Goal: Task Accomplishment & Management: Manage account settings

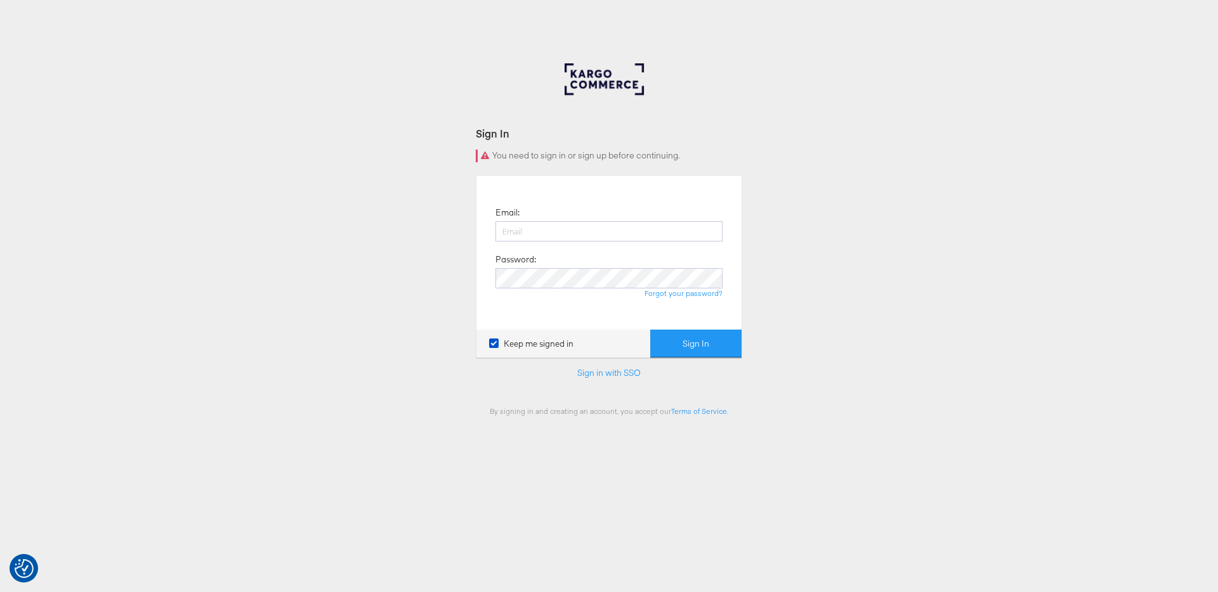
type input "nina.clark@kargo.com"
click at [696, 362] on form "Sign In You need to sign in or sign up before continuing. Email: nina.clark@kar…" at bounding box center [609, 271] width 266 height 290
click at [692, 331] on button "Sign In" at bounding box center [695, 344] width 91 height 29
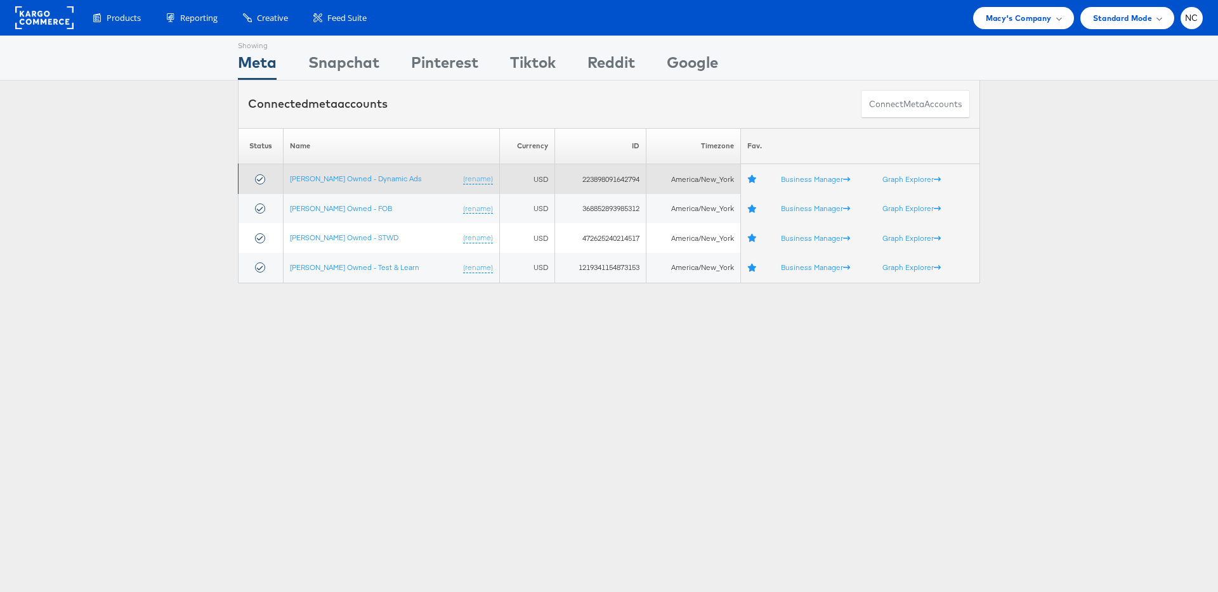
click at [346, 186] on td "Macy's Owned - Dynamic Ads (rename)" at bounding box center [391, 179] width 216 height 30
click at [340, 173] on td "Macy's Owned - Dynamic Ads (rename)" at bounding box center [391, 179] width 216 height 30
click at [340, 174] on link "Macy's Owned - Dynamic Ads" at bounding box center [356, 179] width 132 height 10
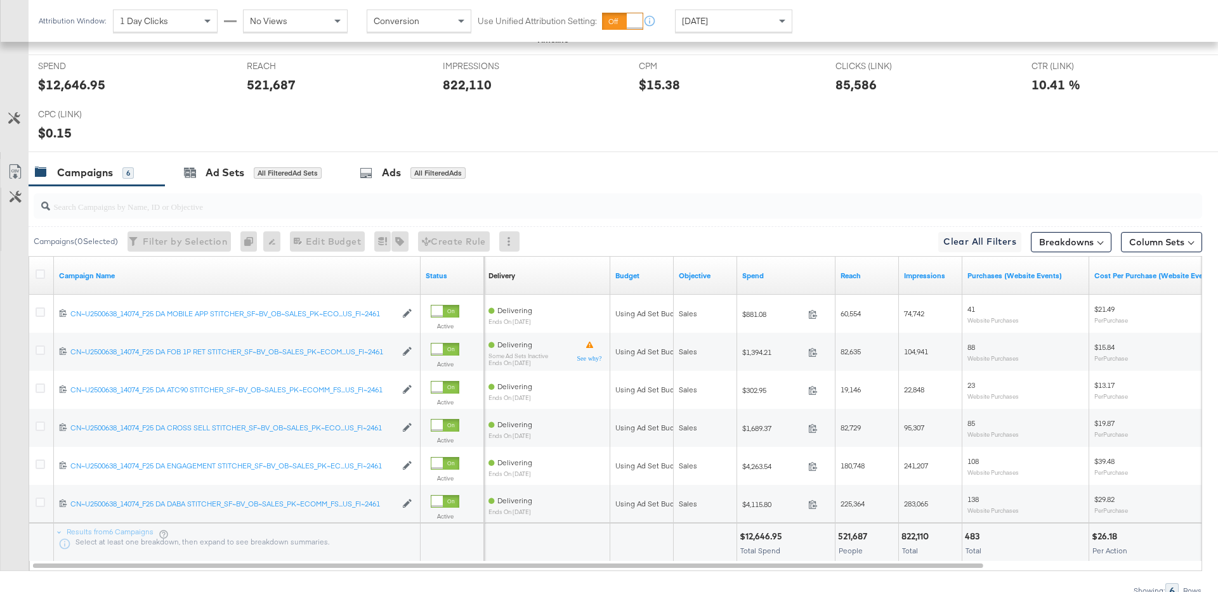
scroll to position [544, 0]
click at [211, 179] on div "Ad Sets" at bounding box center [225, 172] width 39 height 15
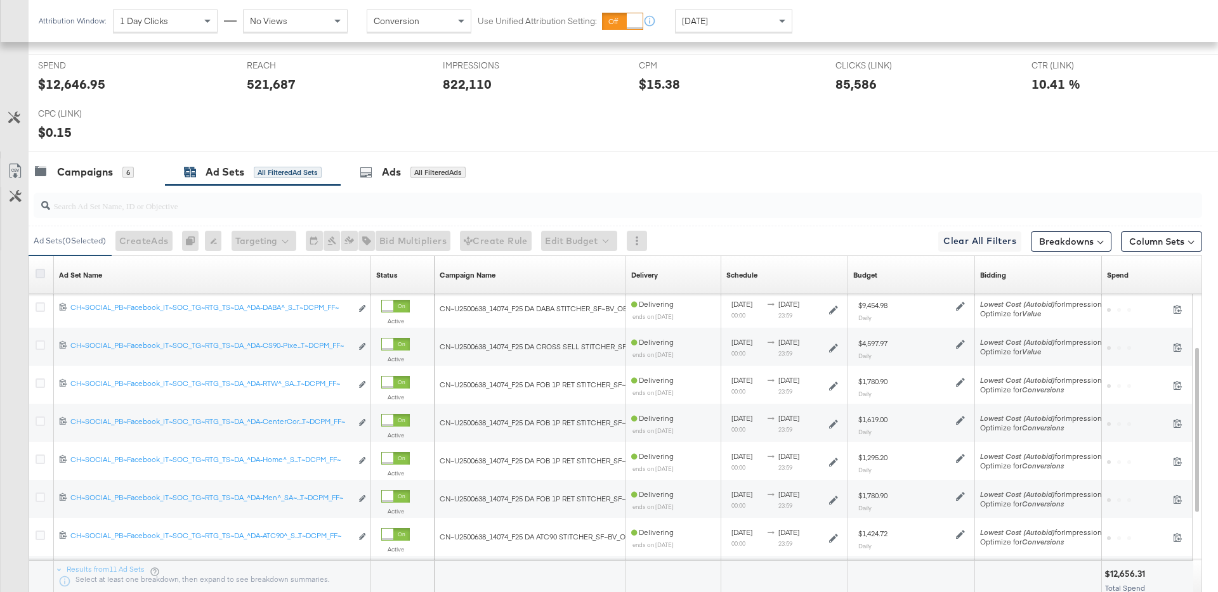
click at [43, 275] on icon at bounding box center [41, 274] width 10 height 10
click at [0, 0] on input "checkbox" at bounding box center [0, 0] width 0 height 0
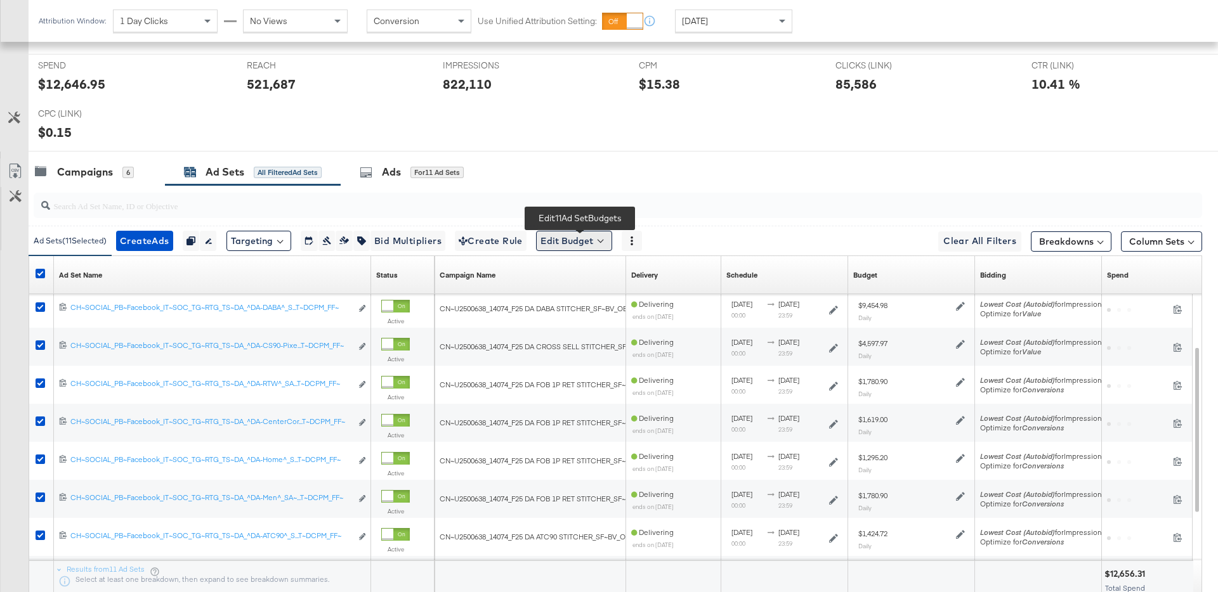
click at [585, 240] on button "Edit Budget" at bounding box center [574, 241] width 76 height 20
click at [561, 281] on span "Edit Ad Set Budget" at bounding box center [578, 274] width 72 height 16
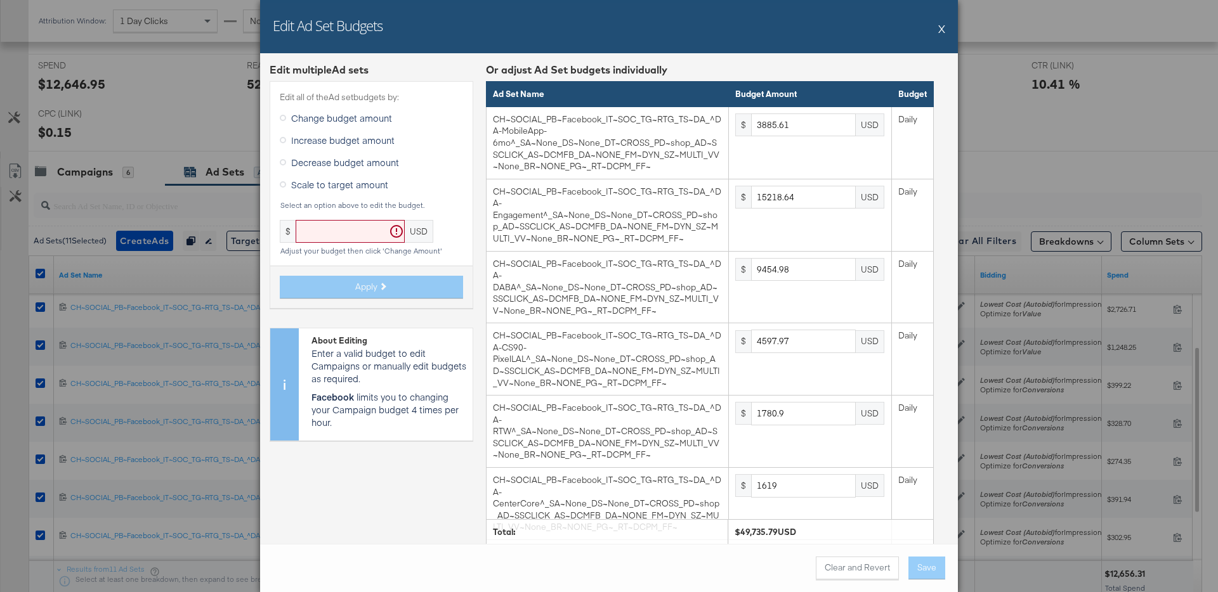
click at [934, 29] on div "Edit Ad Set Budgets X" at bounding box center [609, 26] width 698 height 53
click at [943, 29] on button "X" at bounding box center [941, 28] width 7 height 25
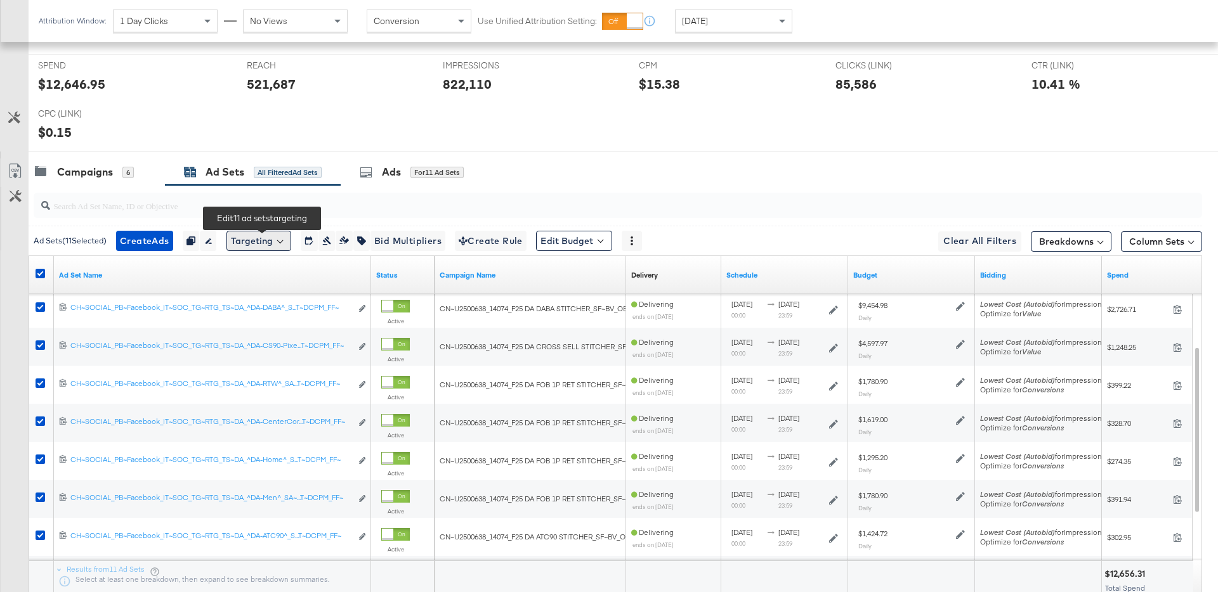
click at [279, 244] on button "Targeting" at bounding box center [258, 241] width 65 height 20
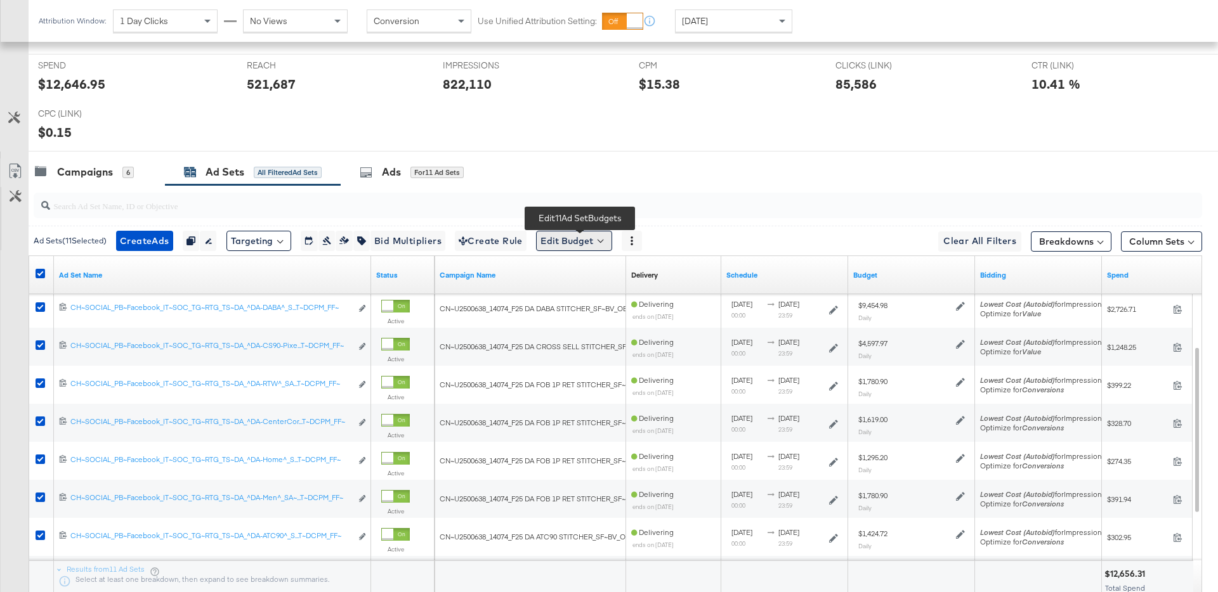
click at [580, 245] on button "Edit Budget" at bounding box center [574, 241] width 76 height 20
click at [576, 268] on span "Edit Ad Set Budget" at bounding box center [578, 274] width 72 height 16
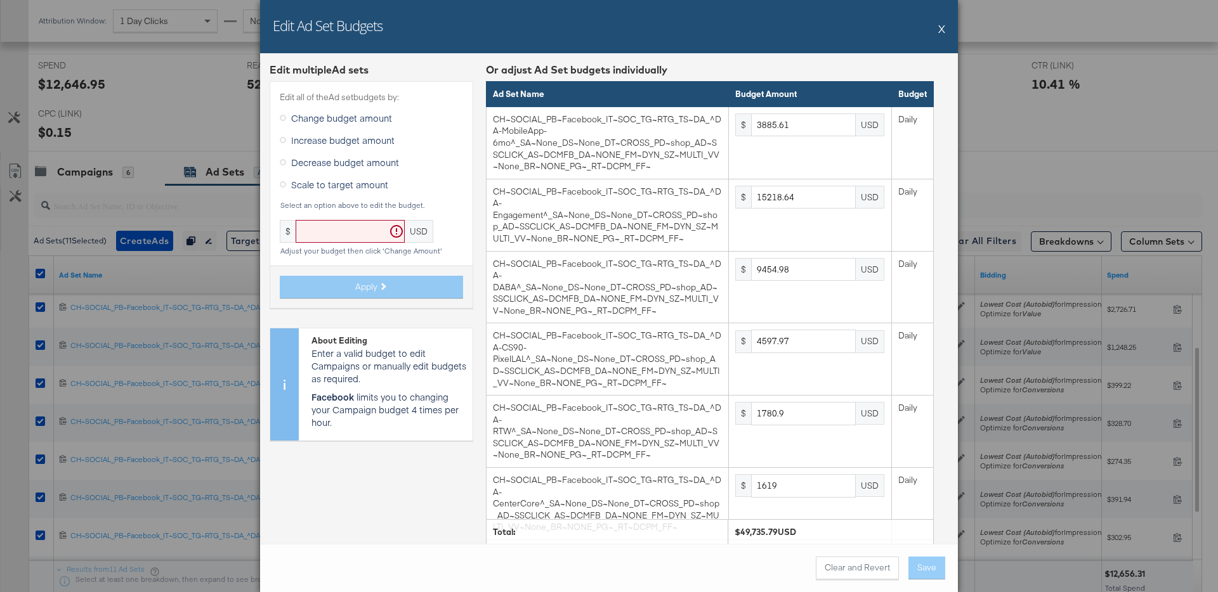
click at [318, 189] on span "Scale to target amount" at bounding box center [339, 184] width 97 height 13
click at [0, 0] on input "Scale to target amount" at bounding box center [0, 0] width 0 height 0
click at [318, 249] on div "Enter your target budget and then click 'Apply'" at bounding box center [371, 251] width 183 height 9
click at [318, 228] on input "text" at bounding box center [350, 231] width 109 height 23
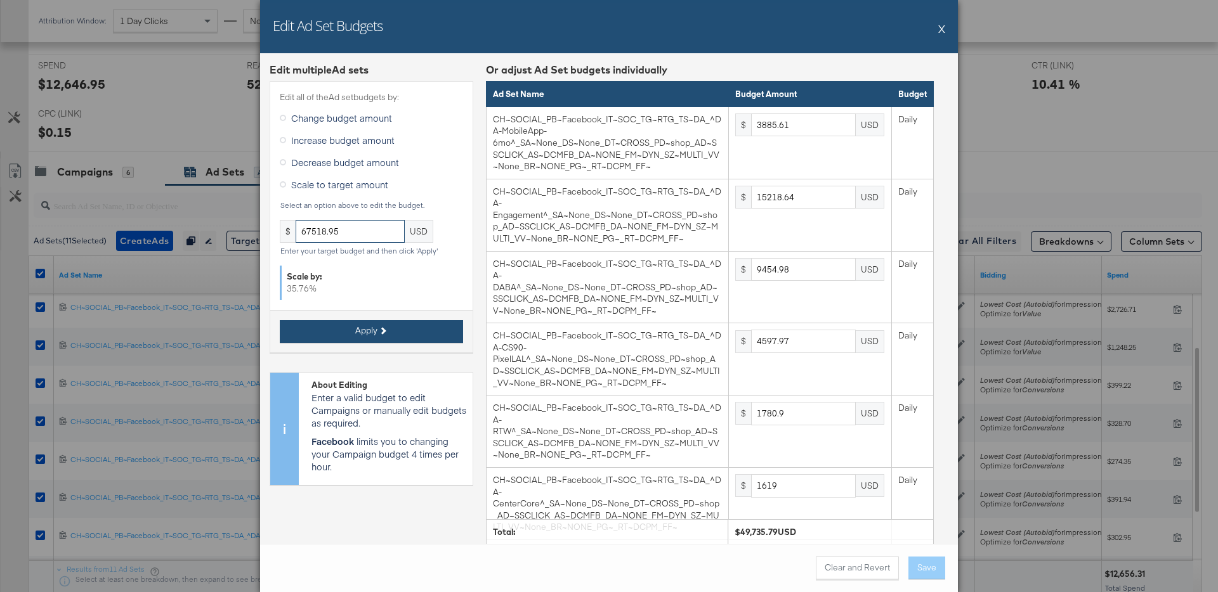
type input "67518.95"
click at [407, 328] on button "Apply" at bounding box center [371, 331] width 183 height 23
type input "5274.91"
type input "20660.1"
type input "12835.63"
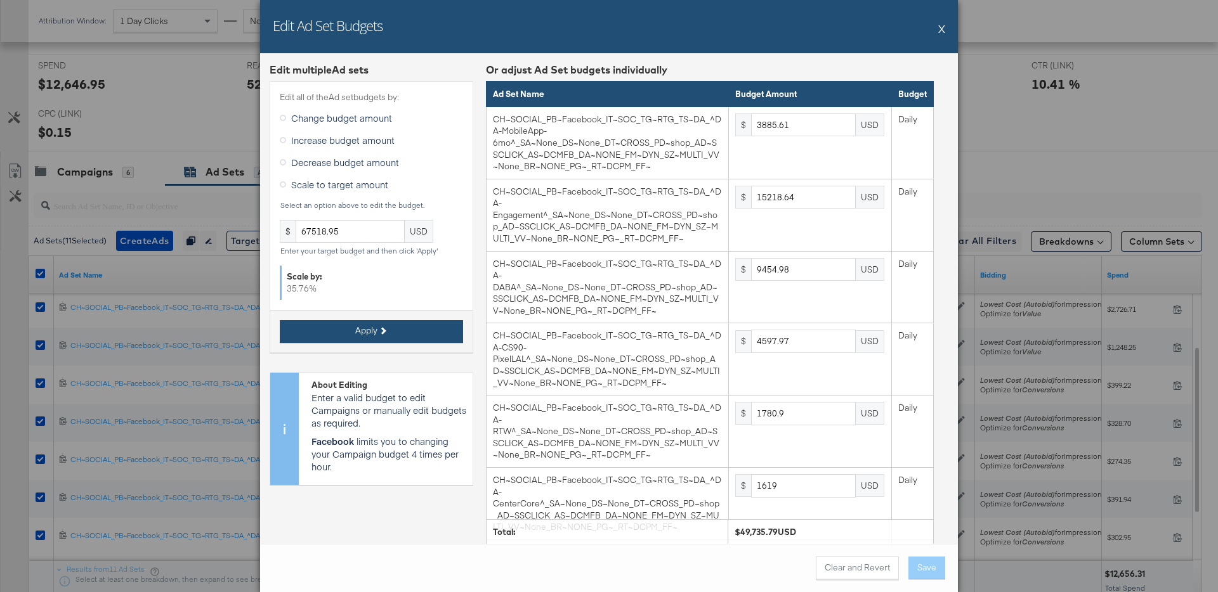
type input "6241.98"
type input "2417.66"
type input "2197.87"
type input "1758.3"
type input "2417.66"
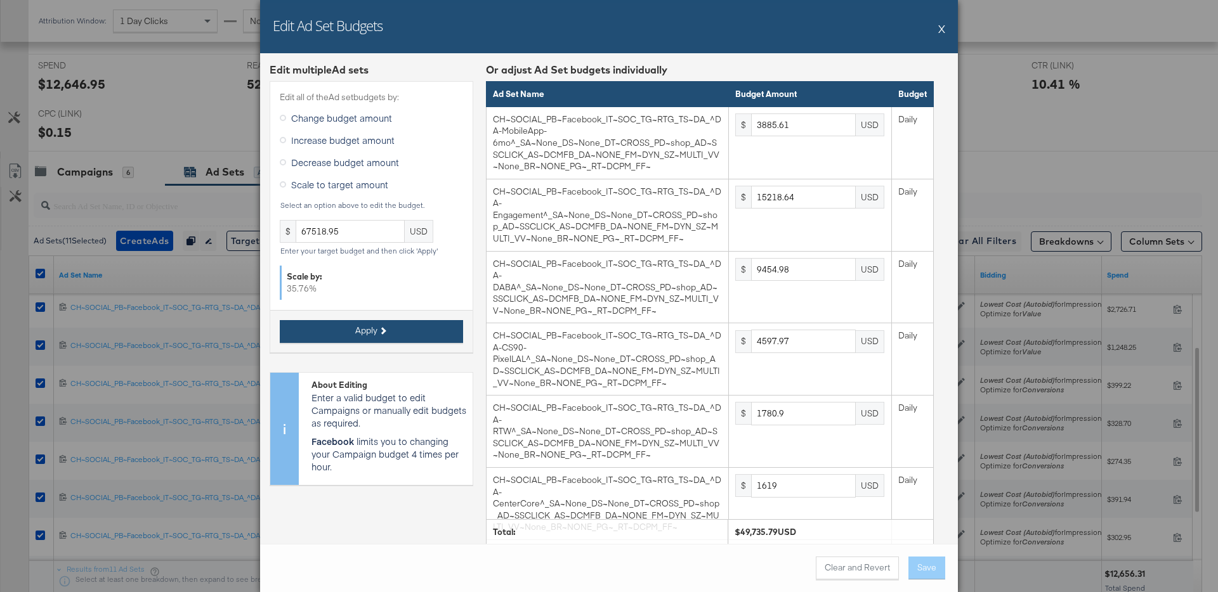
type input "1934.13"
type input "2813.29"
type input "8967.36"
click at [900, 571] on div "Clear and Revert Save" at bounding box center [609, 568] width 698 height 48
click at [912, 570] on button "Save" at bounding box center [926, 568] width 37 height 23
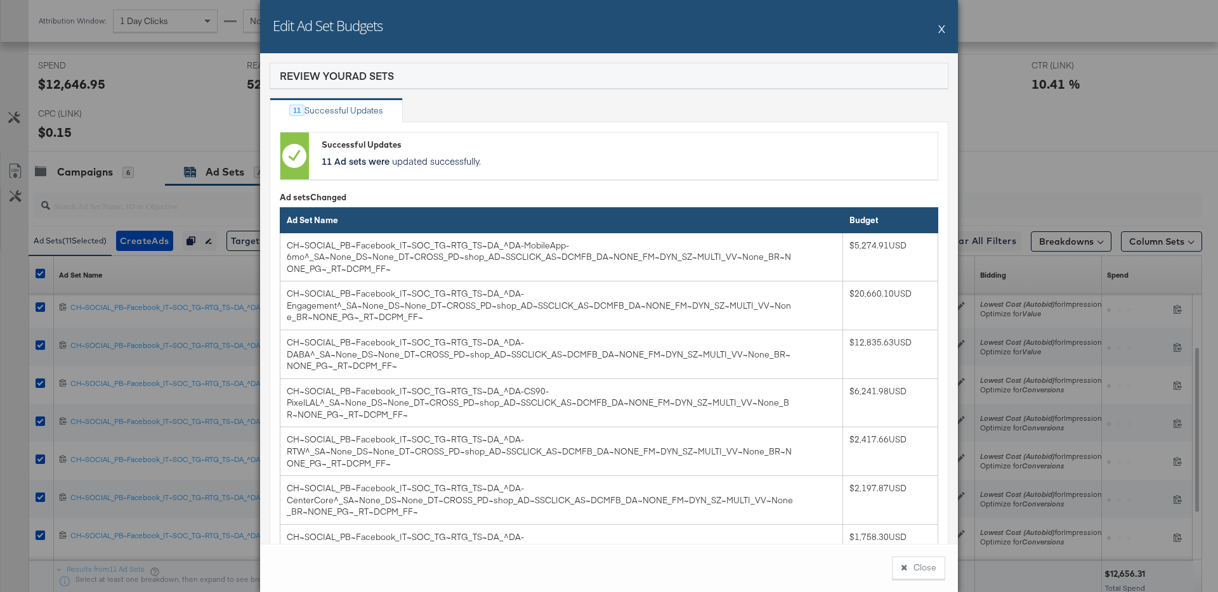
click at [952, 10] on div "Edit Ad Set Budgets X" at bounding box center [609, 26] width 698 height 53
click at [945, 25] on div "Edit Ad Set Budgets X" at bounding box center [609, 26] width 698 height 53
click at [938, 32] on button "X" at bounding box center [941, 28] width 7 height 25
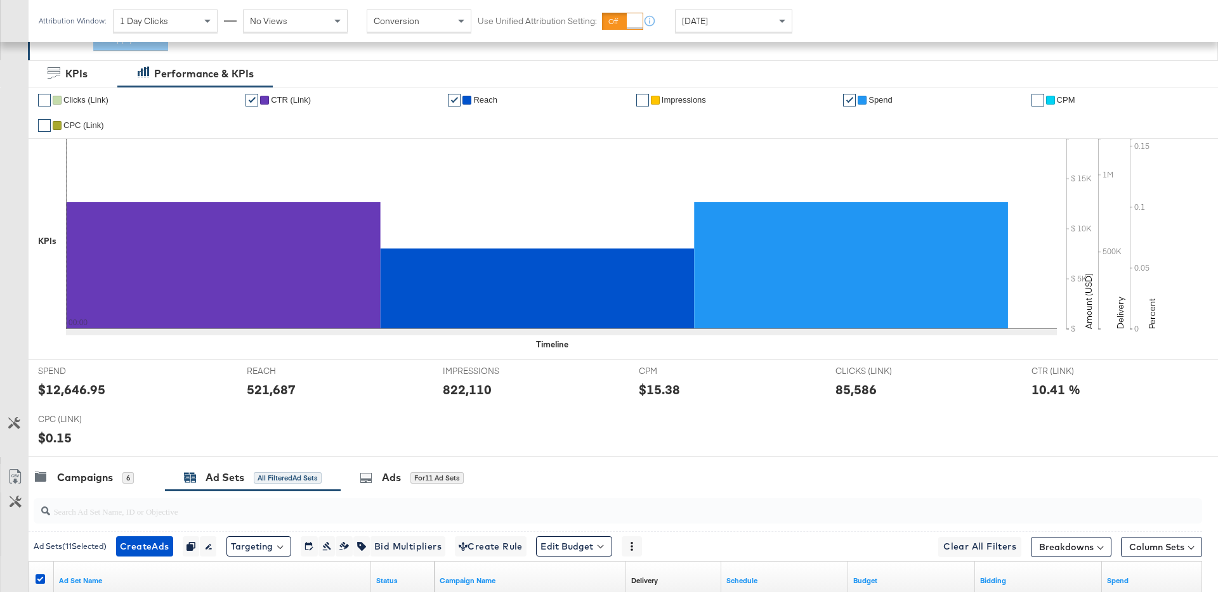
scroll to position [0, 0]
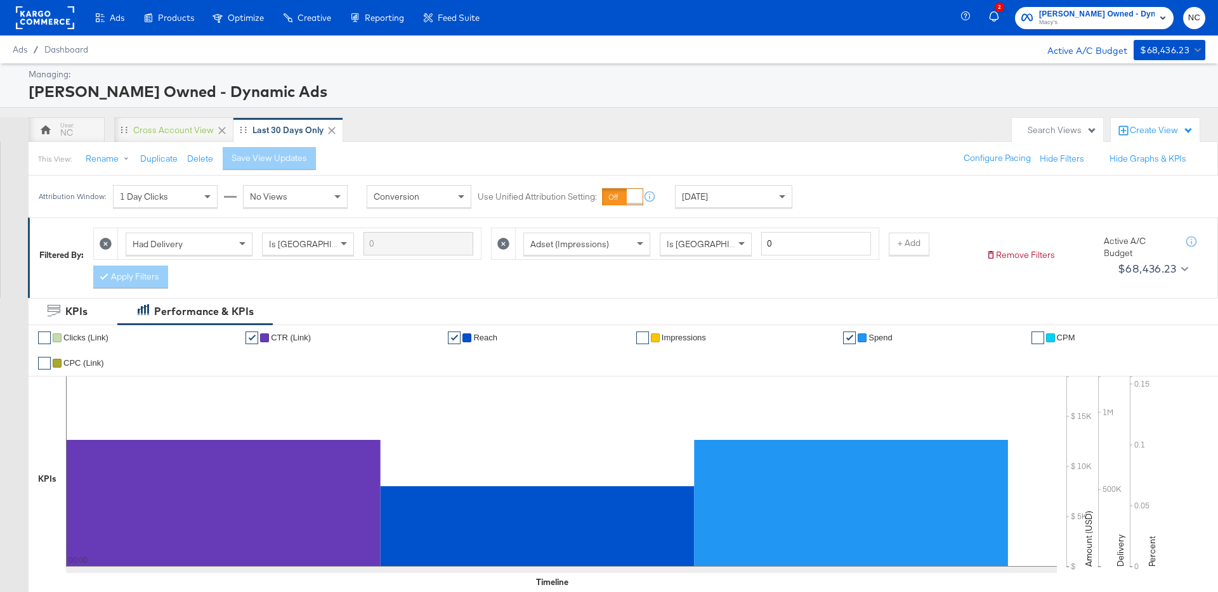
click at [1075, 11] on span "Macy's Owned - Dynamic Ads" at bounding box center [1096, 14] width 115 height 13
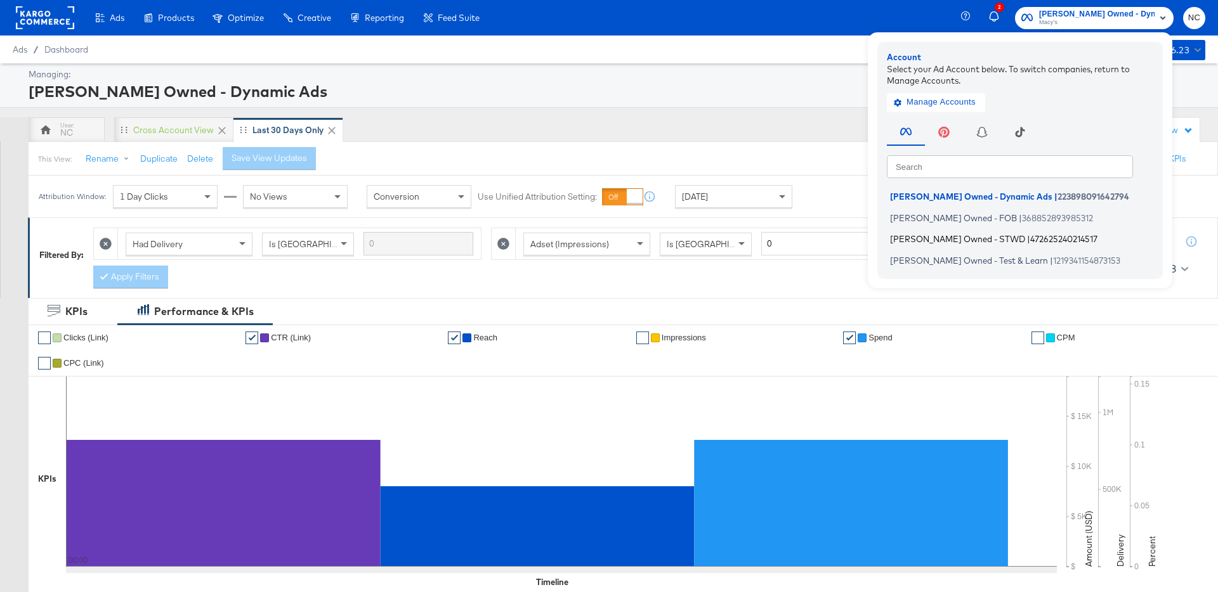
click at [977, 247] on li "Macy's Owned - STWD | 472625240214517" at bounding box center [1023, 239] width 273 height 18
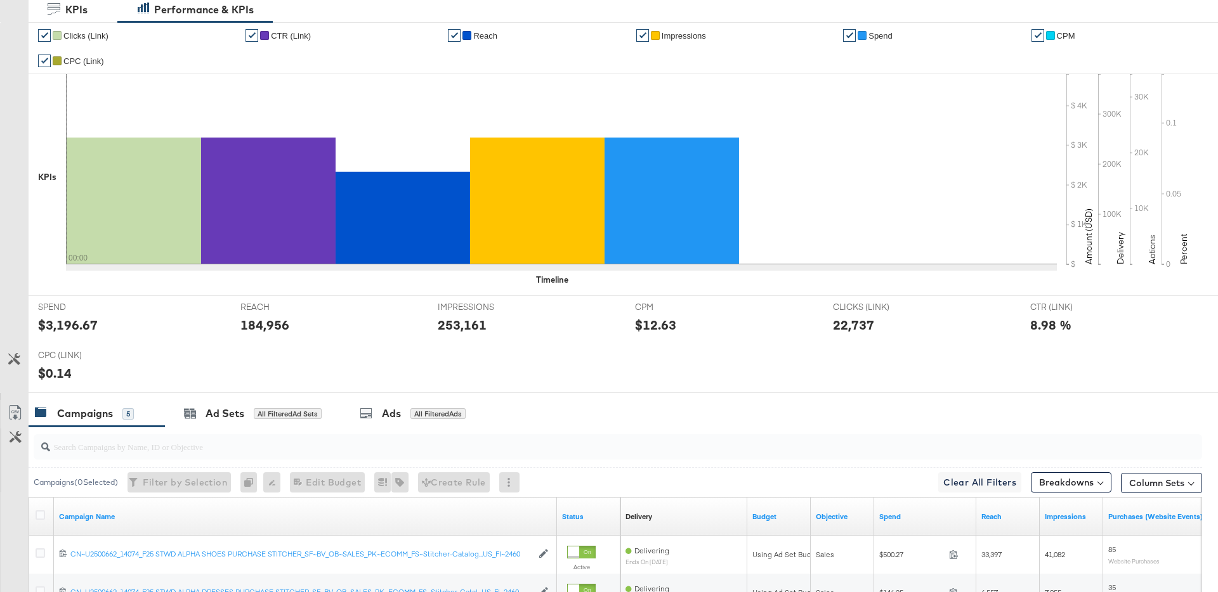
scroll to position [389, 0]
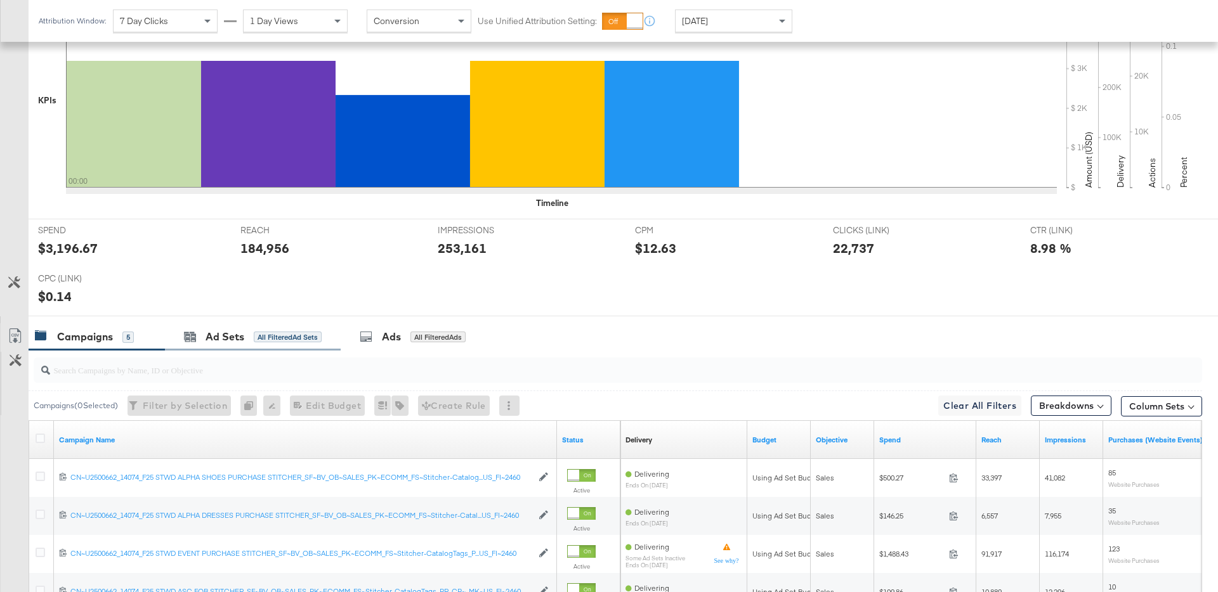
click at [219, 349] on div "Ad Sets All Filtered Ad Sets" at bounding box center [253, 337] width 176 height 27
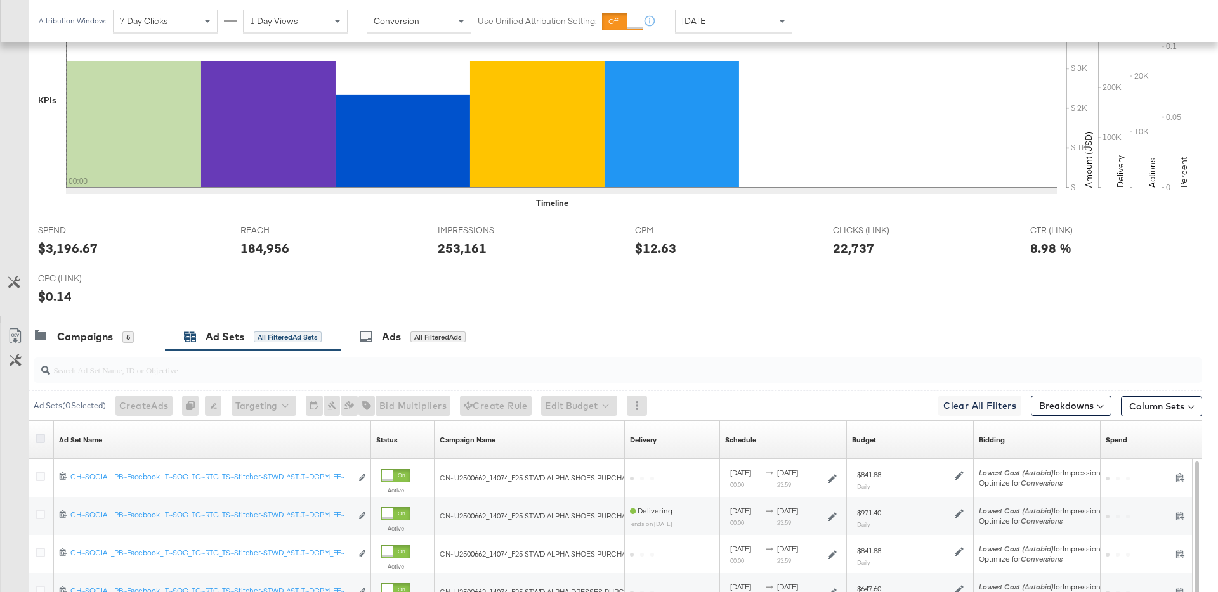
click at [43, 434] on icon at bounding box center [41, 439] width 10 height 10
click at [0, 0] on input "checkbox" at bounding box center [0, 0] width 0 height 0
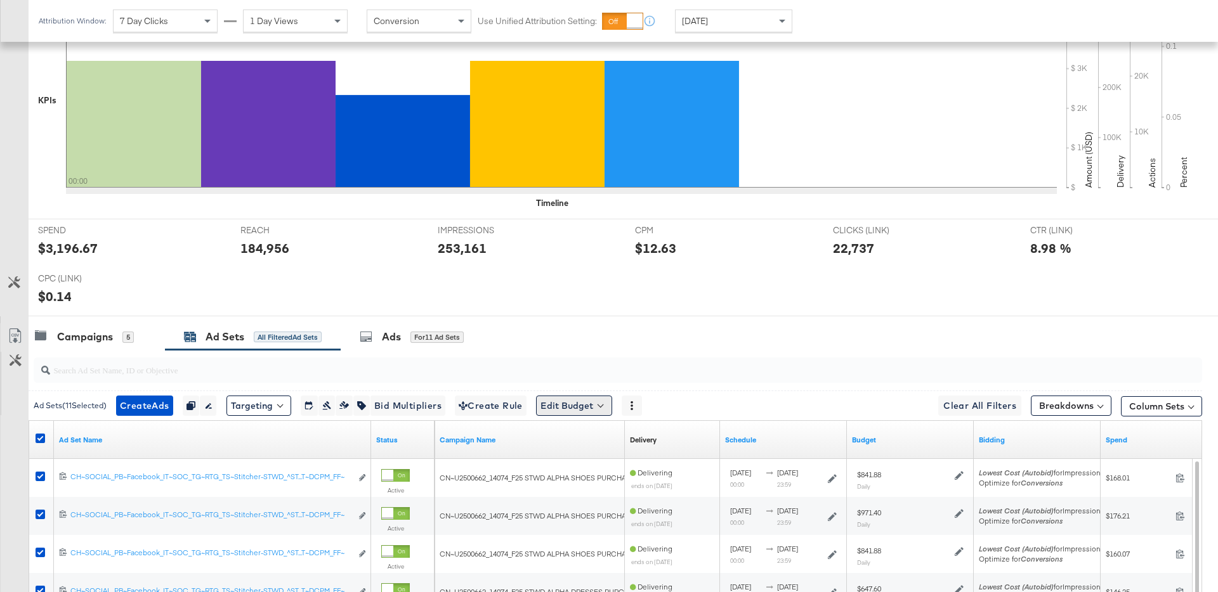
click at [568, 396] on div "Edit Budget" at bounding box center [574, 406] width 76 height 20
click at [580, 442] on span "Edit Ad Set Budget" at bounding box center [578, 439] width 72 height 16
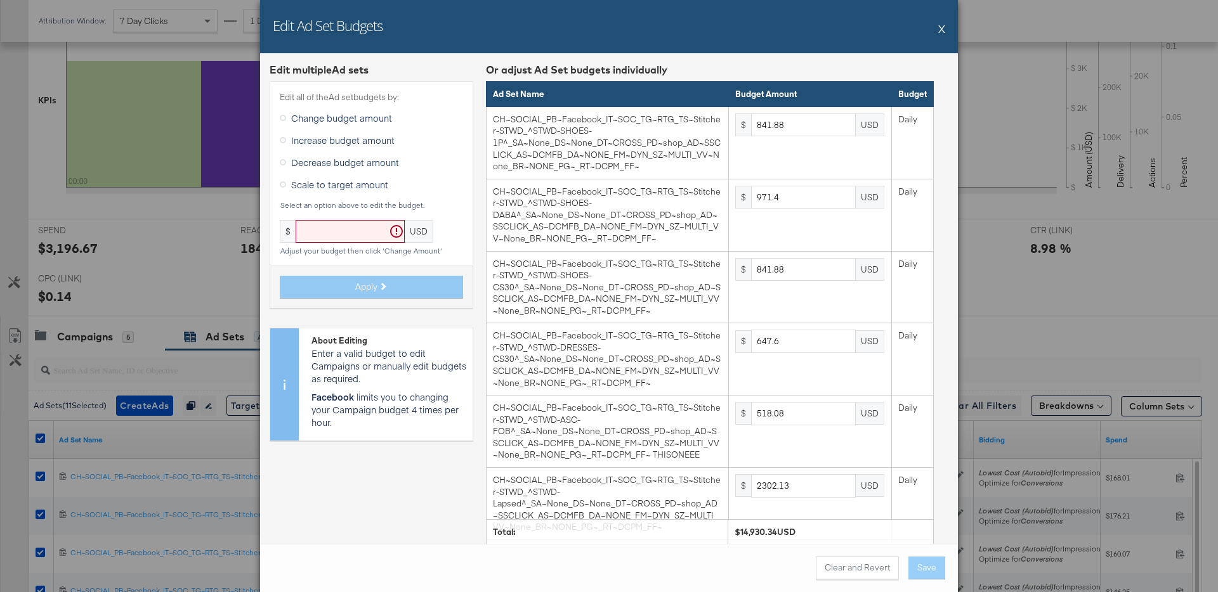
click at [929, 16] on div "Edit Ad Set Budgets X" at bounding box center [609, 26] width 698 height 53
click at [939, 29] on button "X" at bounding box center [941, 28] width 7 height 25
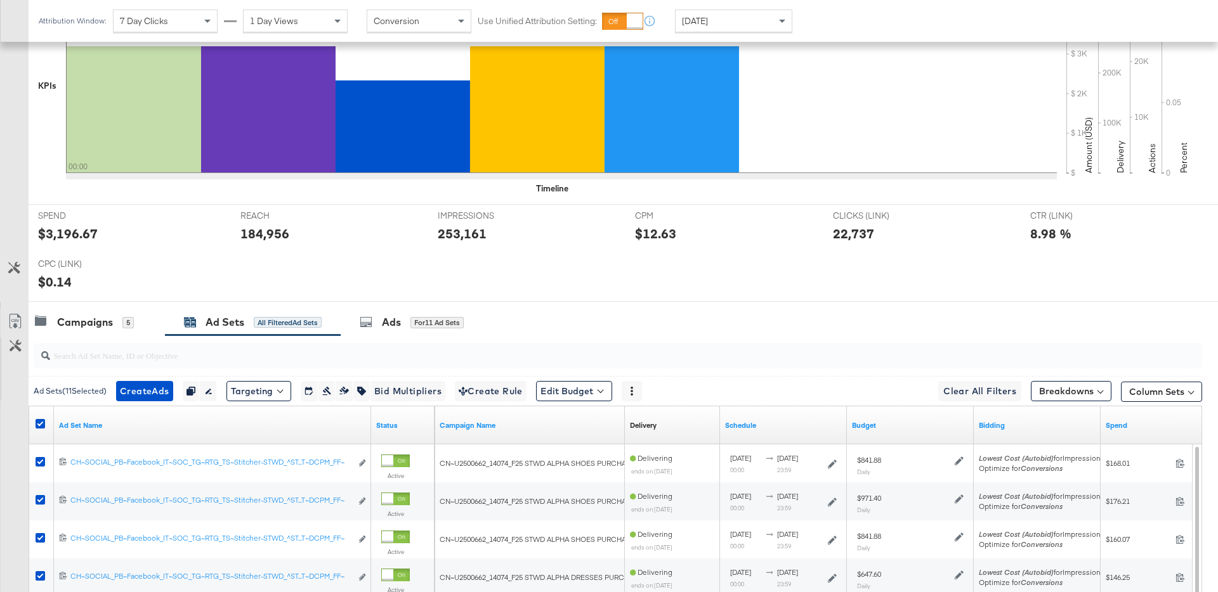
scroll to position [521, 0]
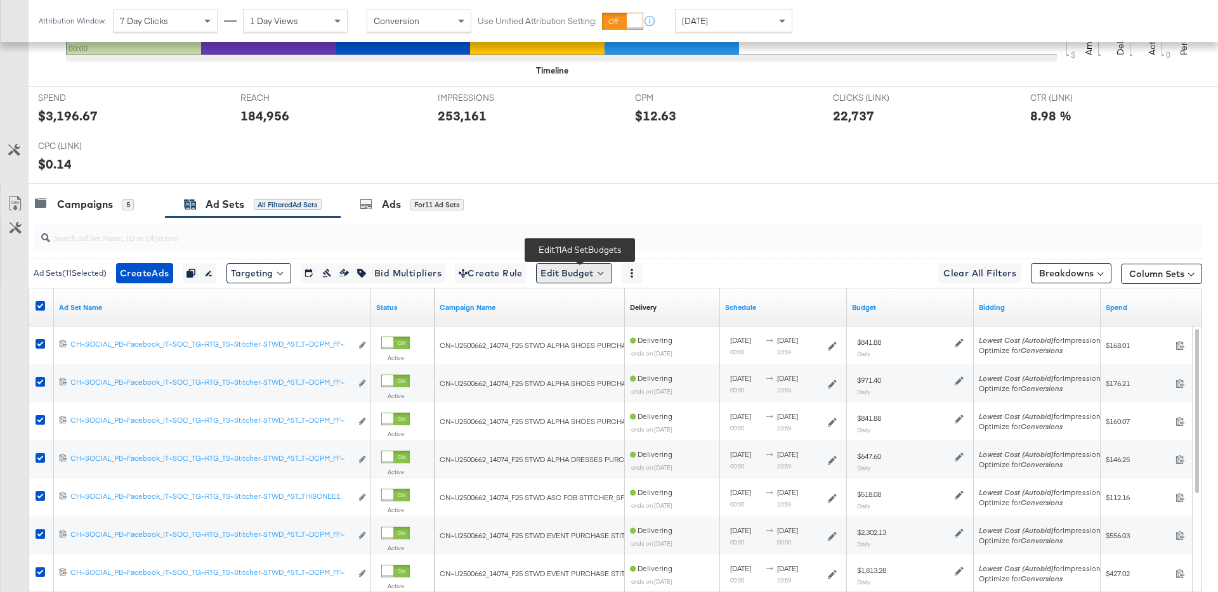
click at [587, 270] on button "Edit Budget" at bounding box center [574, 273] width 76 height 20
click at [574, 308] on span "Edit Ad Set Budget" at bounding box center [578, 306] width 72 height 16
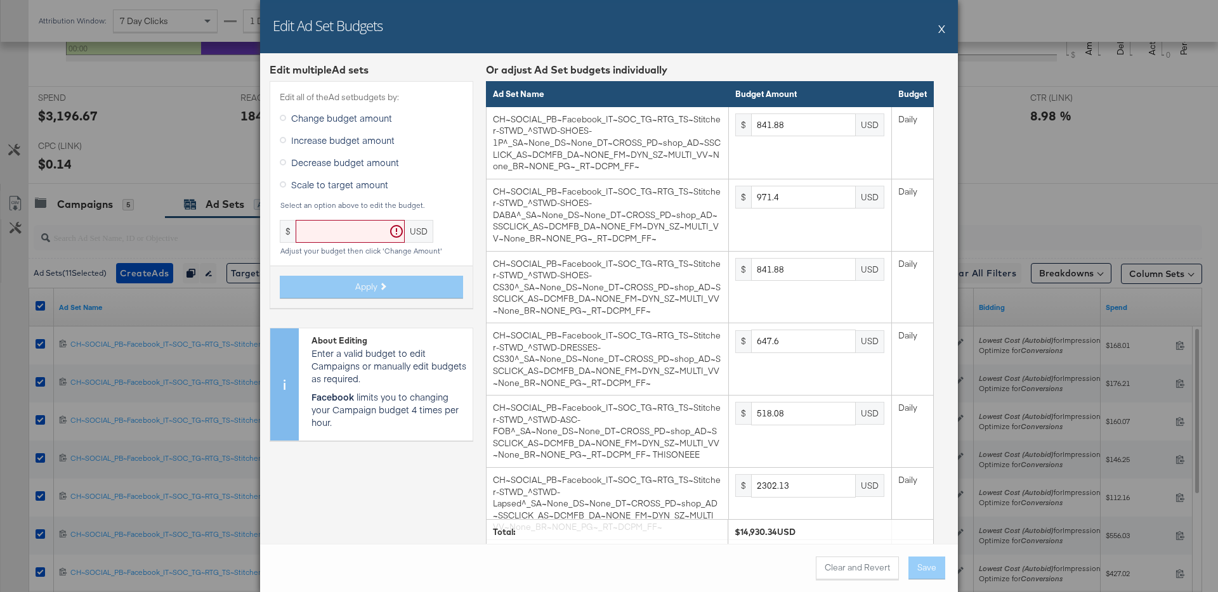
click at [308, 184] on span "Scale to target amount" at bounding box center [339, 184] width 97 height 13
click at [0, 0] on input "Scale to target amount" at bounding box center [0, 0] width 0 height 0
click at [326, 232] on input "text" at bounding box center [350, 231] width 109 height 23
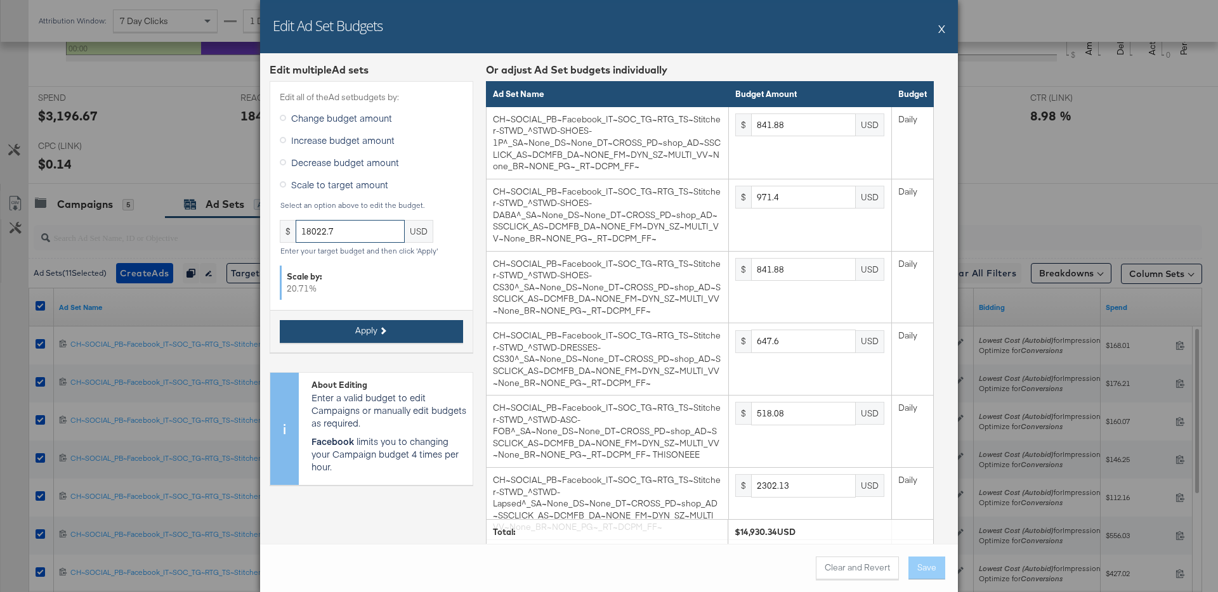
type input "18022.7"
click at [348, 327] on button "Apply" at bounding box center [371, 331] width 183 height 23
type input "1016.24"
type input "1172.59"
type input "1016.24"
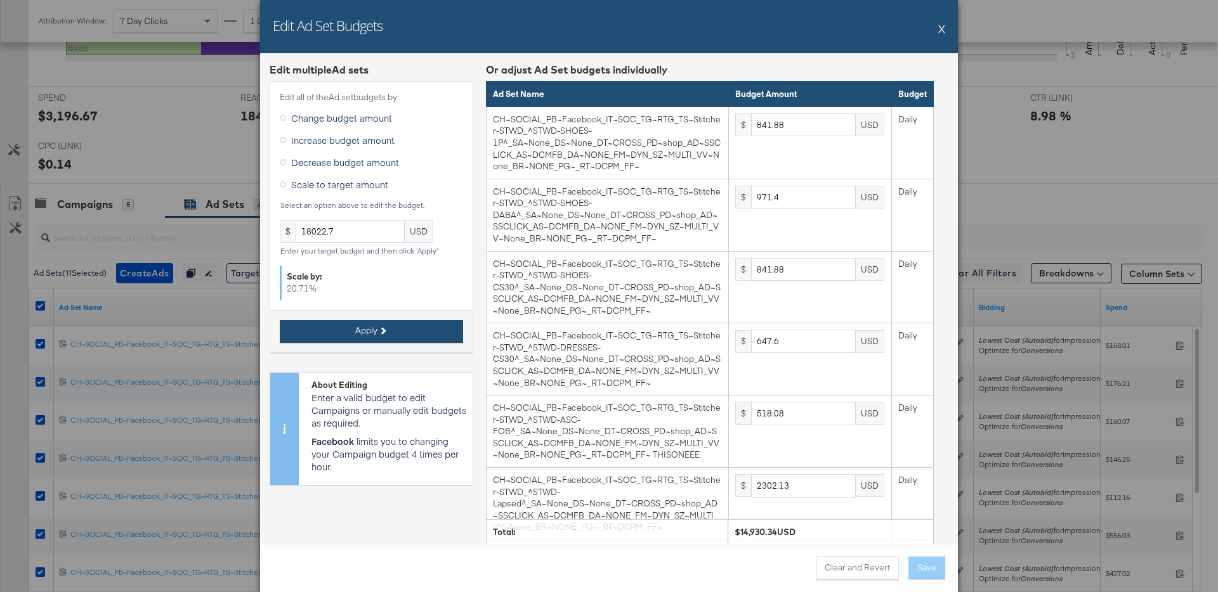
type input "781.73"
type input "625.38"
type input "2778.94"
type input "2188.84"
type input "3126.93"
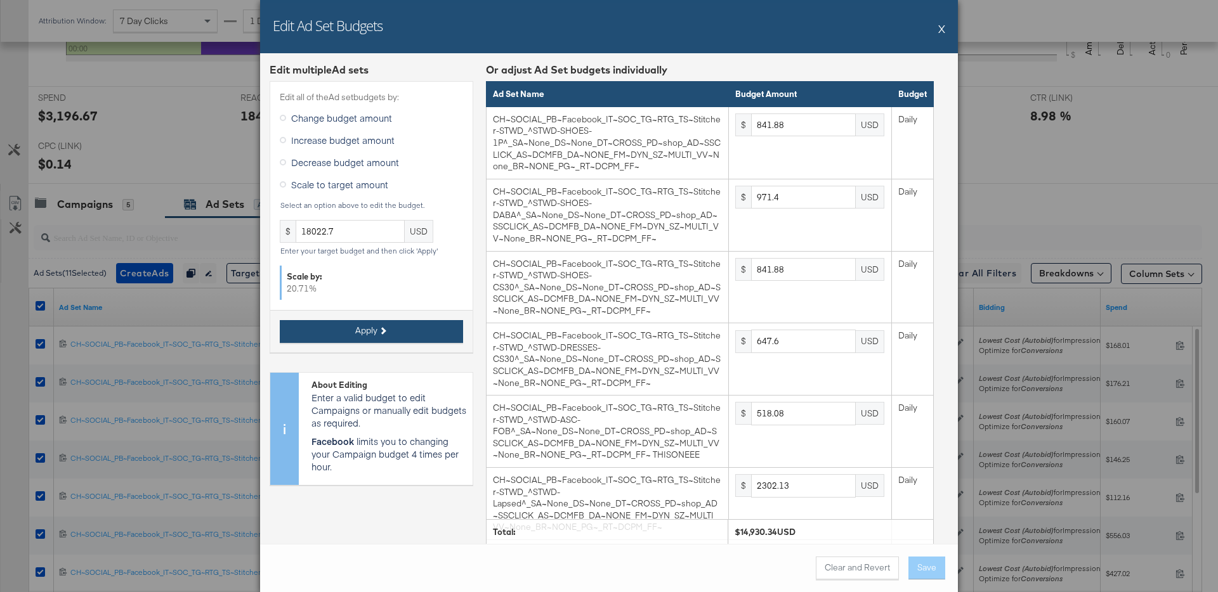
type input "1954.32"
type input "1719.8"
type input "1641.63"
click at [926, 568] on button "Save" at bounding box center [926, 568] width 37 height 23
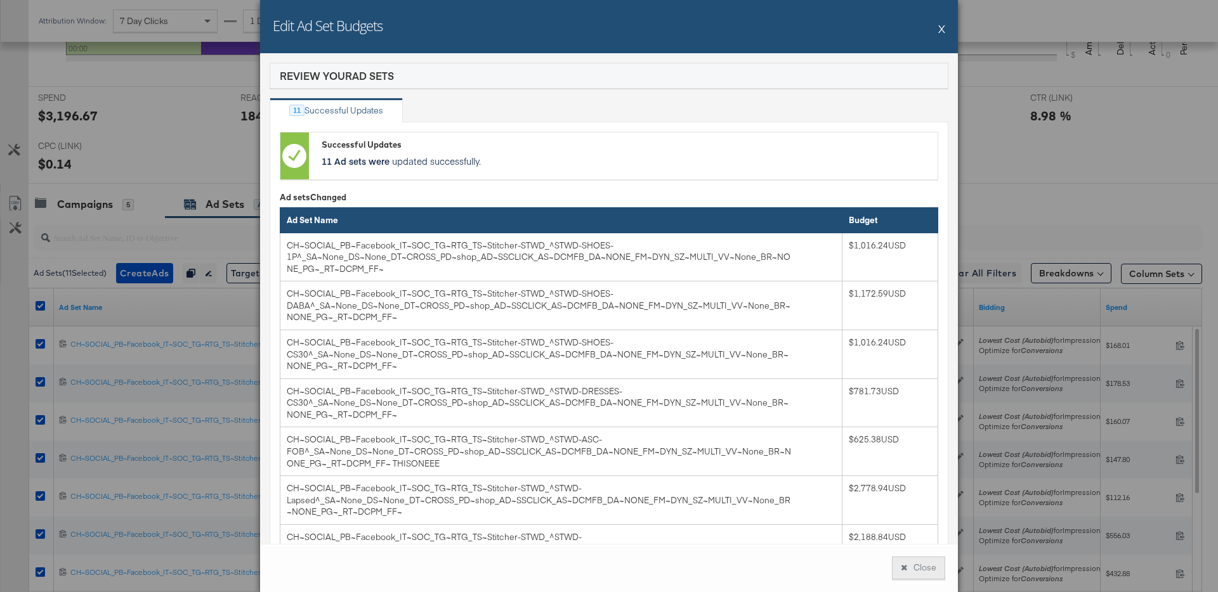
click at [914, 563] on button "Close" at bounding box center [918, 568] width 53 height 23
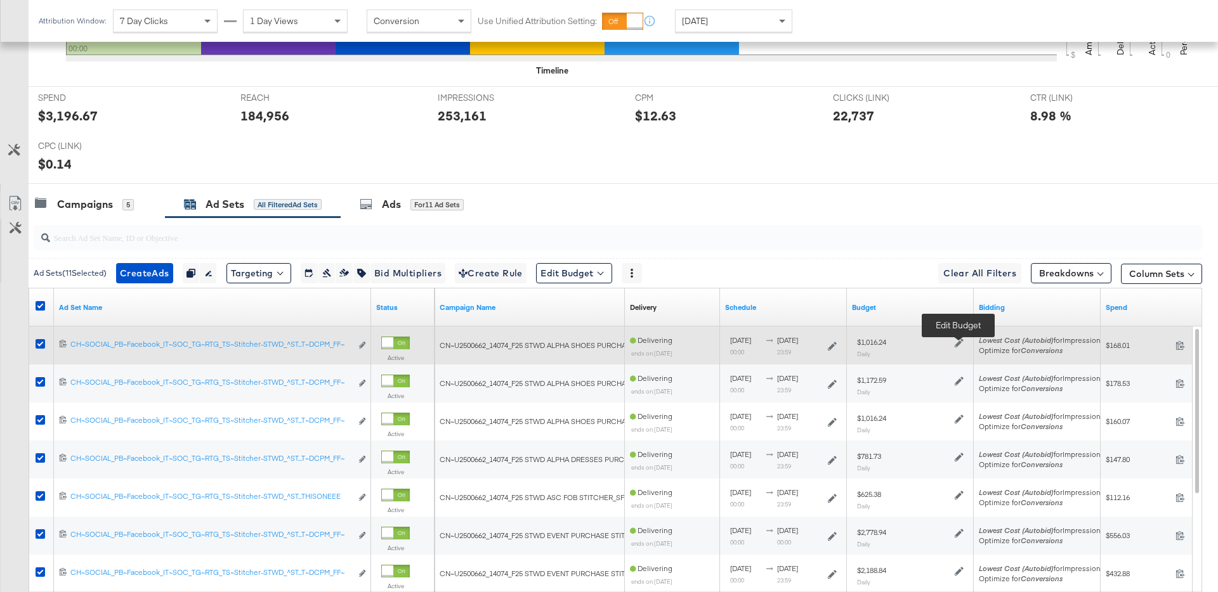
click at [960, 344] on icon at bounding box center [959, 343] width 9 height 9
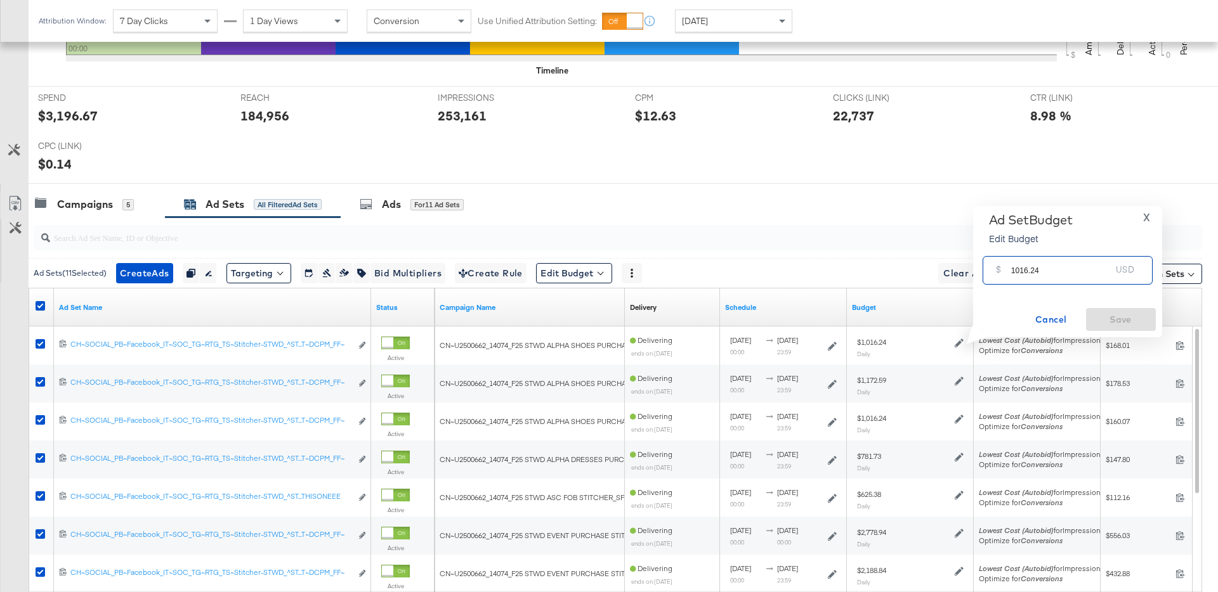
click at [1064, 264] on input "1016.24" at bounding box center [1061, 265] width 100 height 27
paste input "$1,142.90"
click at [1021, 259] on input "$1,142.90" at bounding box center [1061, 250] width 105 height 27
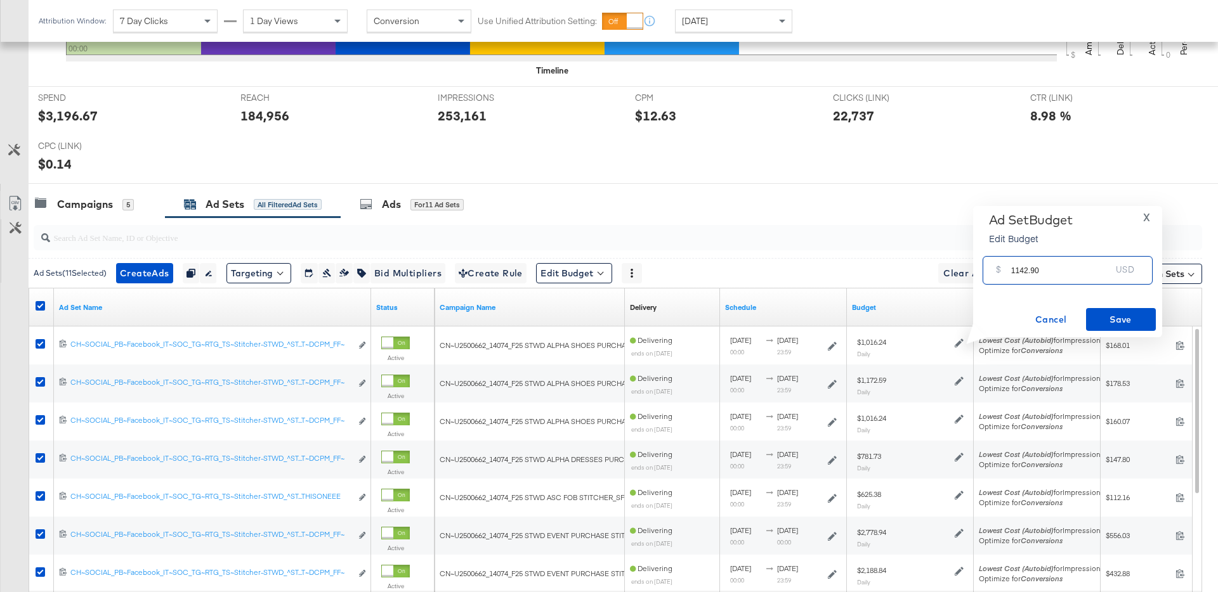
type input "1142.90"
click at [1115, 333] on div "Ad Set Budget Edit Budget X $ 1142.90 USD Cancel Save" at bounding box center [1067, 271] width 189 height 131
click at [1115, 315] on span "Save" at bounding box center [1121, 320] width 60 height 16
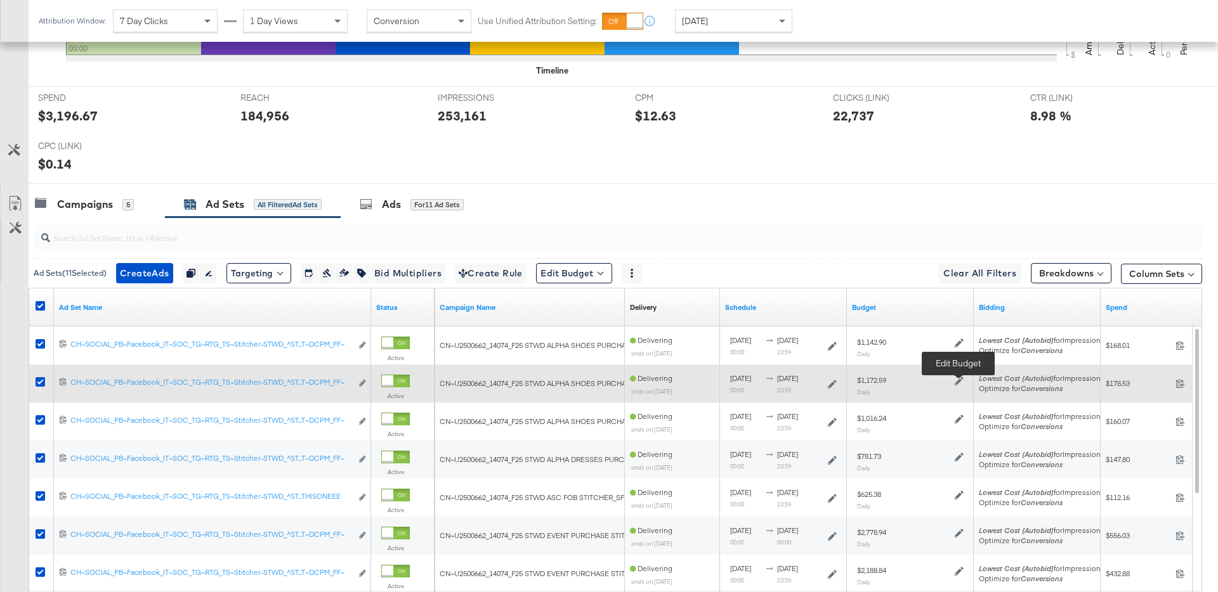
click at [960, 377] on icon at bounding box center [959, 381] width 9 height 9
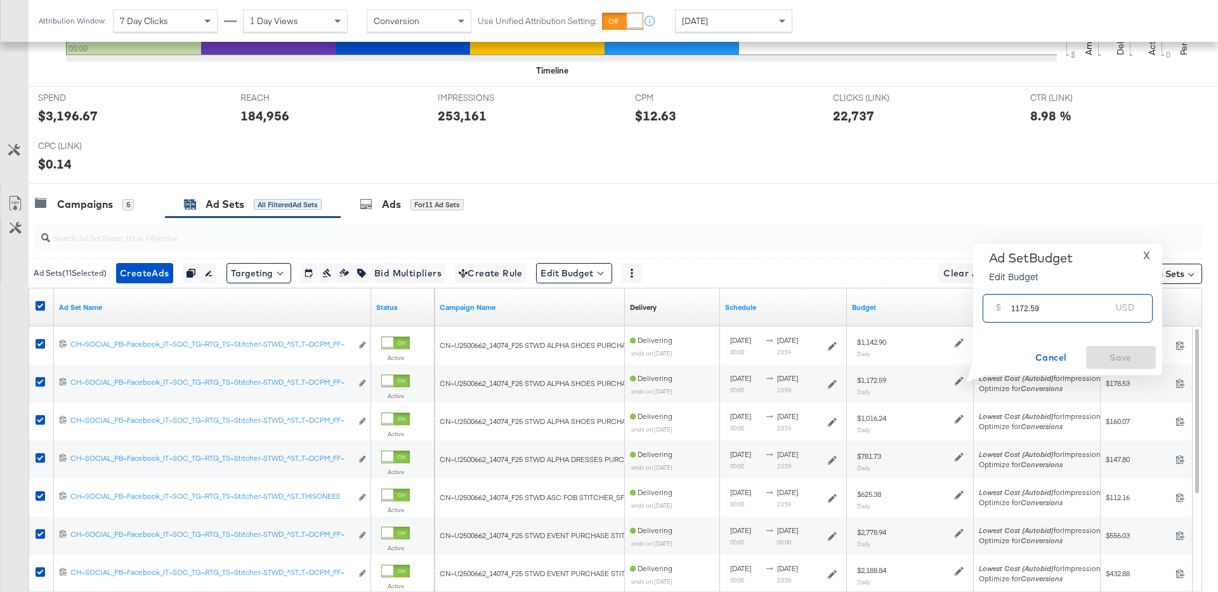
click at [1012, 314] on input "1172.59" at bounding box center [1061, 303] width 100 height 27
paste input "$1,318.73"
click at [1019, 297] on input "$1,318.73" at bounding box center [1061, 288] width 105 height 27
type input "1318.73"
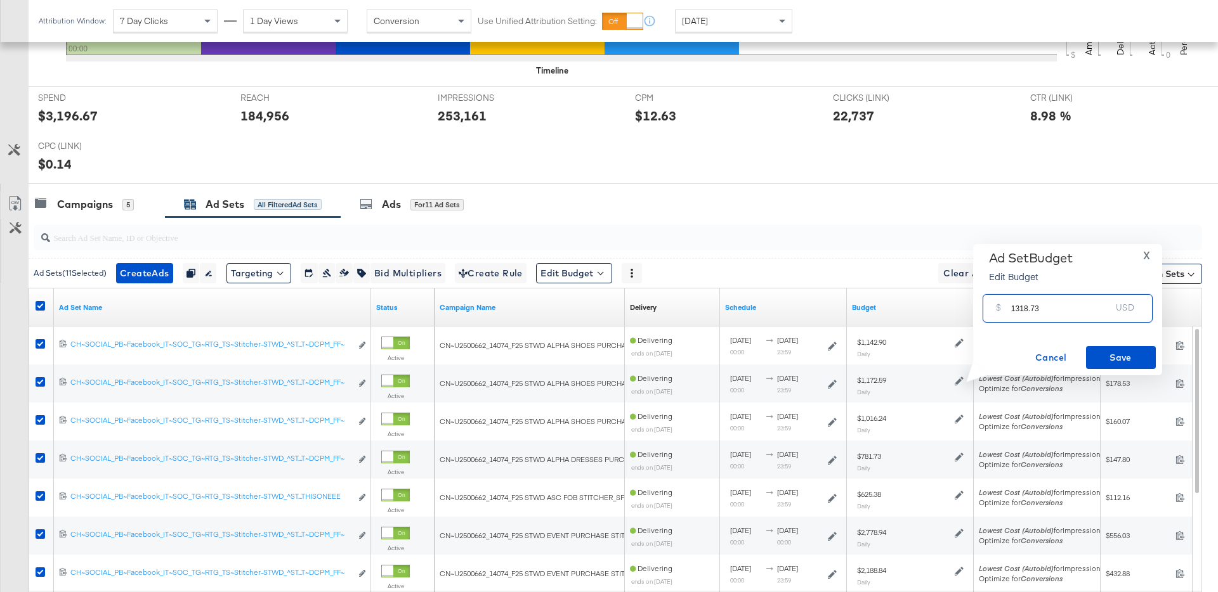
click at [1114, 372] on div "Ad Set Budget Edit Budget X $ 1318.73 USD Cancel Save" at bounding box center [1067, 309] width 189 height 131
click at [1114, 362] on span "Save" at bounding box center [1121, 358] width 60 height 16
